Goal: Find specific page/section: Find specific page/section

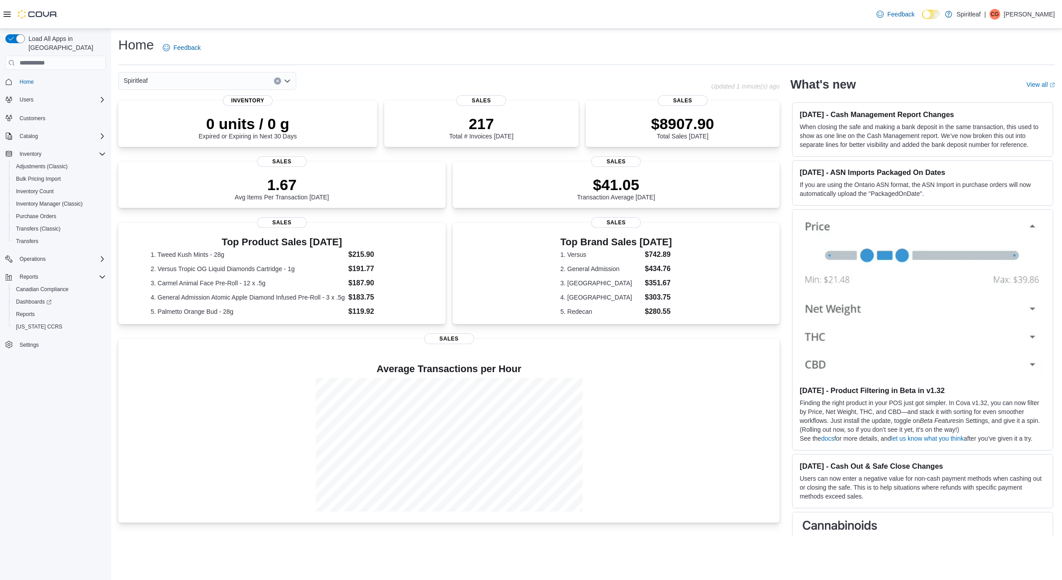
click at [189, 81] on div "Spiritleaf" at bounding box center [207, 81] width 178 height 18
type input "***"
click at [209, 101] on span "567 - Spiritleaf Park Place Blvd (Barrie)" at bounding box center [225, 96] width 129 height 9
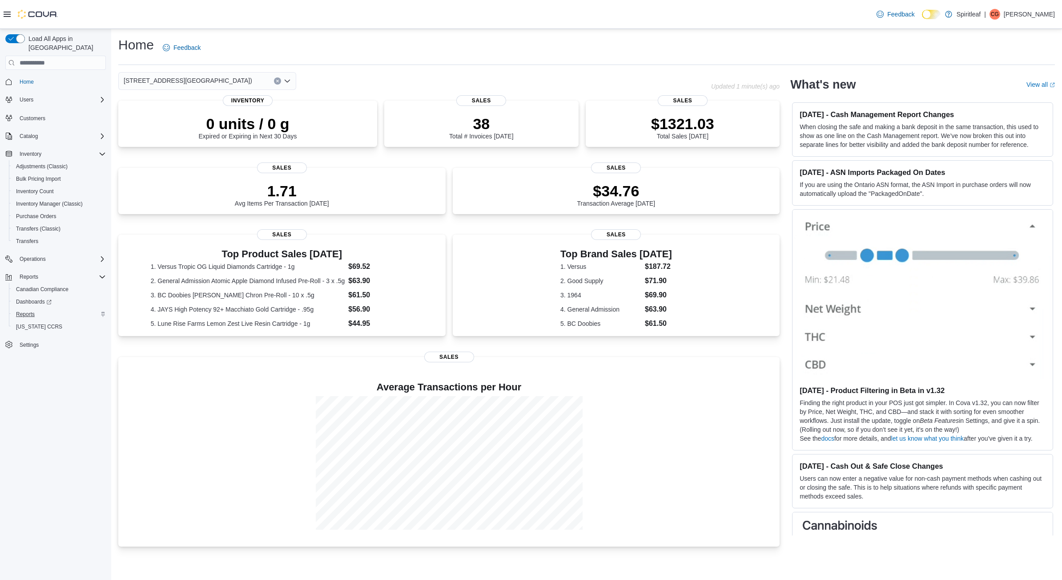
click at [30, 310] on span "Reports" at bounding box center [25, 313] width 19 height 7
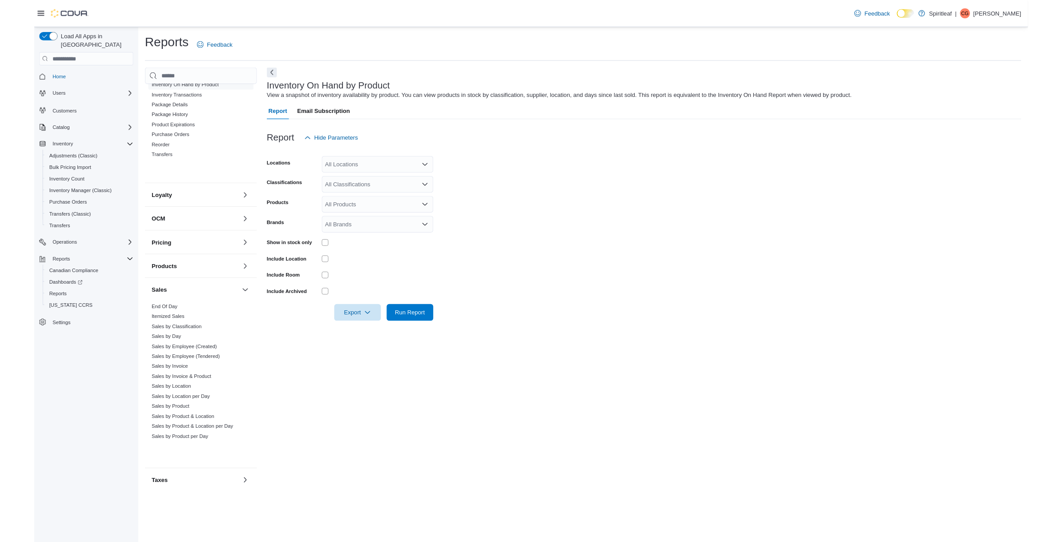
scroll to position [231, 0]
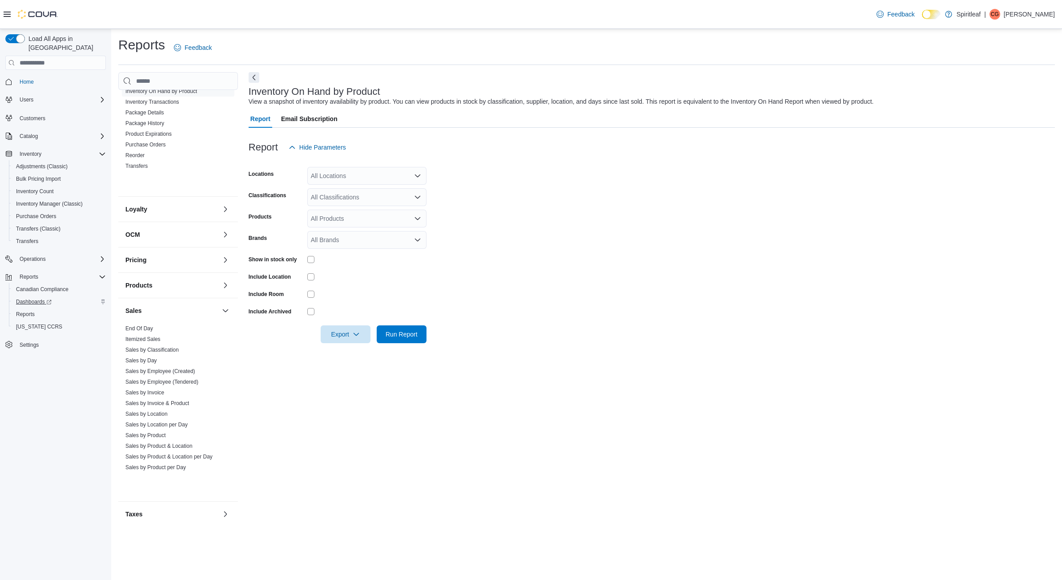
click at [21, 298] on span "Dashboards" at bounding box center [34, 301] width 36 height 7
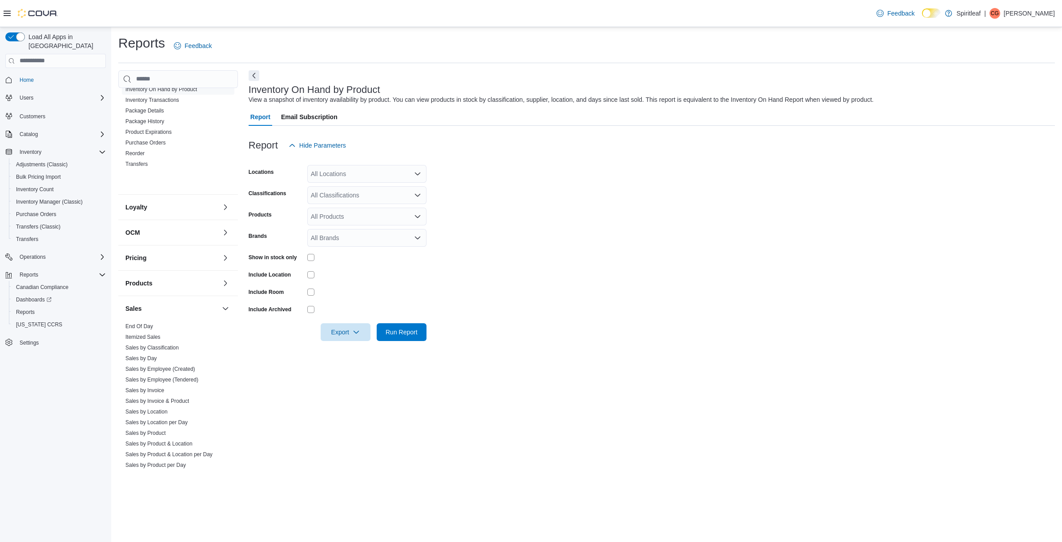
click at [349, 176] on div "All Locations" at bounding box center [366, 174] width 119 height 18
click at [8, 14] on icon at bounding box center [7, 13] width 7 height 7
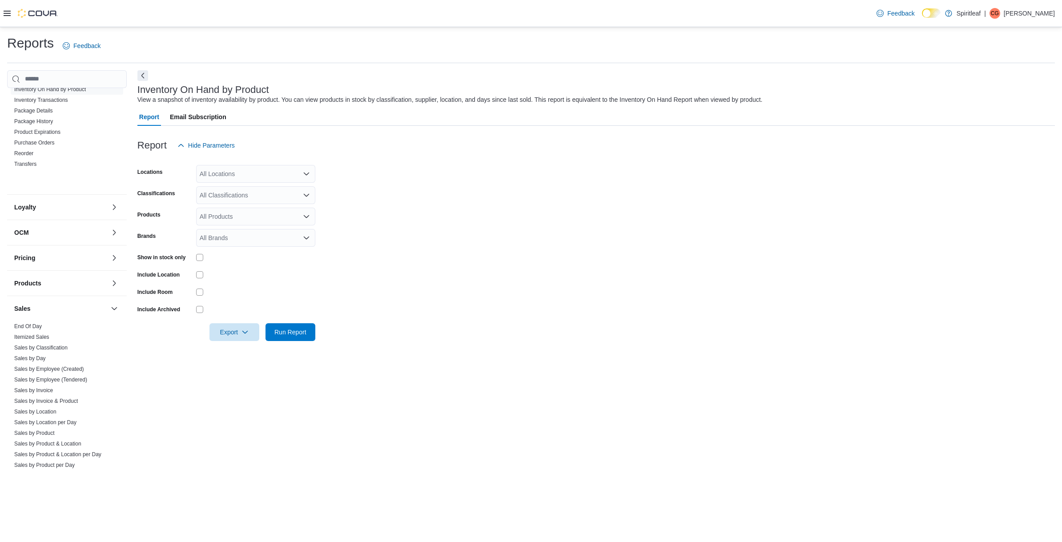
click at [8, 14] on icon at bounding box center [7, 13] width 7 height 7
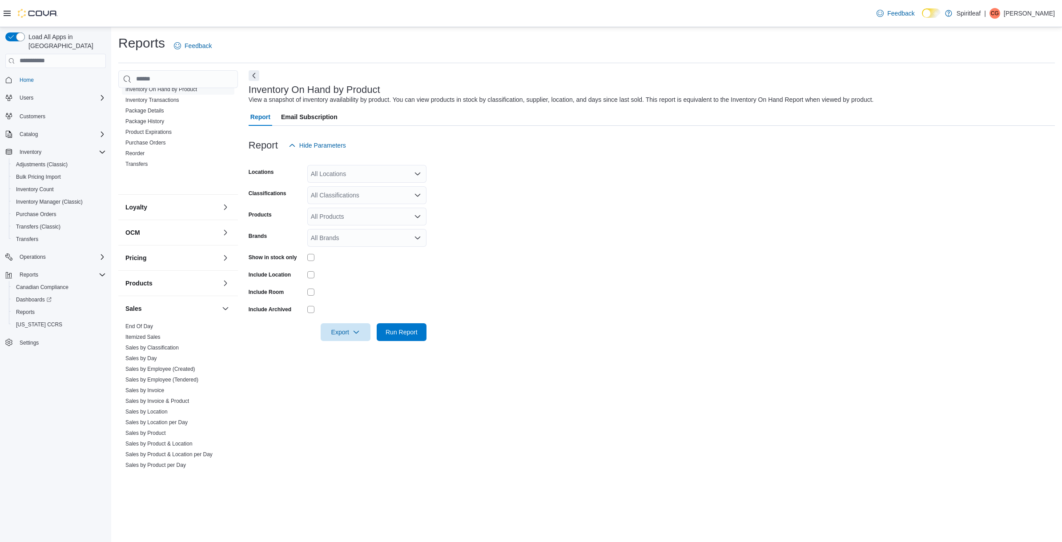
click at [7, 16] on icon at bounding box center [7, 13] width 7 height 7
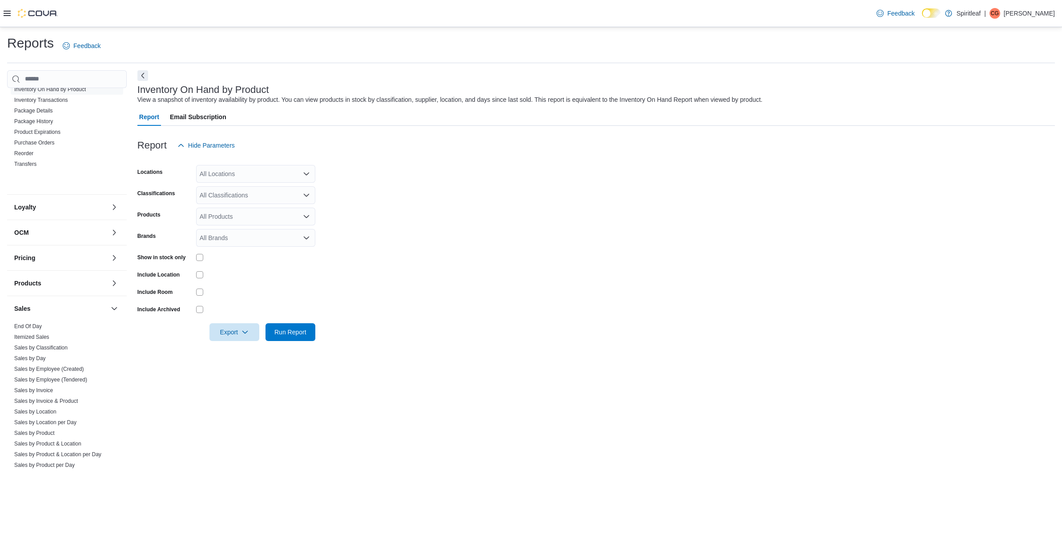
scroll to position [0, 0]
click at [0, 0] on html "Feedback Dark Mode Spiritleaf | CG Clayton G Reports Feedback Cash Management C…" at bounding box center [531, 271] width 1062 height 542
click at [807, 214] on form "Locations All Locations Classifications All Classifications Products All Produc…" at bounding box center [596, 247] width 918 height 187
drag, startPoint x: 807, startPoint y: 214, endPoint x: 0, endPoint y: 0, distance: 835.6
click at [0, 0] on html "Feedback Dark Mode Spiritleaf | CG Clayton G Reports Feedback Cash Management C…" at bounding box center [531, 271] width 1062 height 542
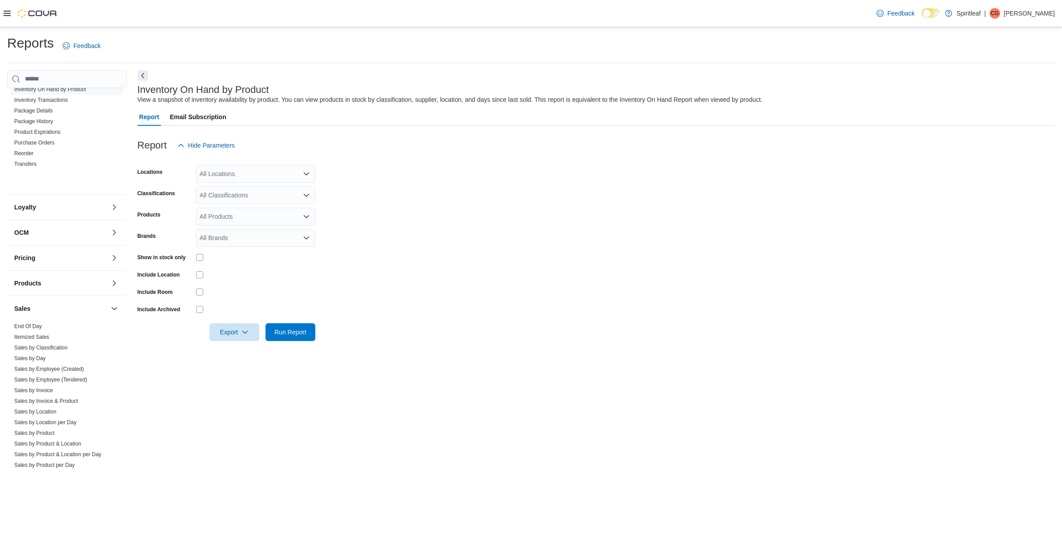
click at [0, 0] on html "Feedback Dark Mode Spiritleaf | CG Clayton G Reports Feedback Cash Management C…" at bounding box center [531, 271] width 1062 height 542
click at [807, 214] on form "Locations All Locations Classifications All Classifications Products All Produc…" at bounding box center [596, 247] width 918 height 187
click at [0, 0] on html "Feedback Dark Mode Spiritleaf | CG Clayton G Reports Feedback Cash Management C…" at bounding box center [531, 271] width 1062 height 542
click at [807, 214] on form "Locations All Locations Classifications All Classifications Products All Produc…" at bounding box center [596, 247] width 918 height 187
